Goal: Information Seeking & Learning: Check status

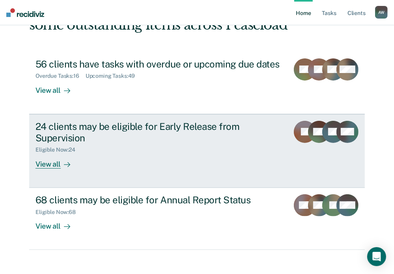
scroll to position [73, 0]
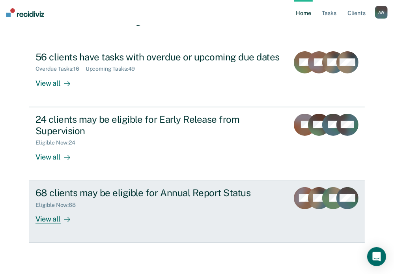
click at [227, 217] on div "68 clients may be eligible for Annual Report Status Eligible Now : 68 View all" at bounding box center [169, 205] width 266 height 36
